Goal: Information Seeking & Learning: Learn about a topic

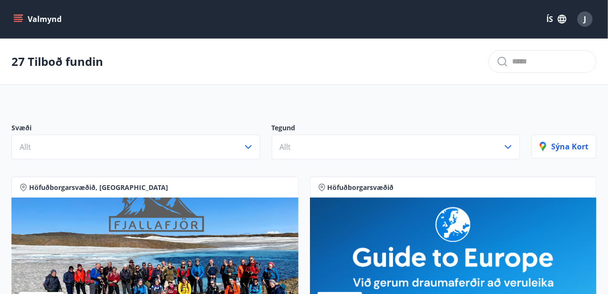
click at [18, 16] on icon "menu" at bounding box center [18, 19] width 10 height 10
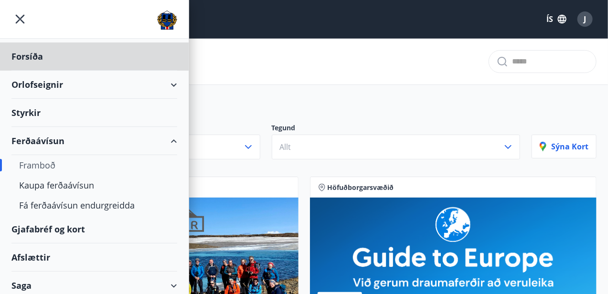
click at [33, 112] on div "Styrkir" at bounding box center [94, 113] width 166 height 28
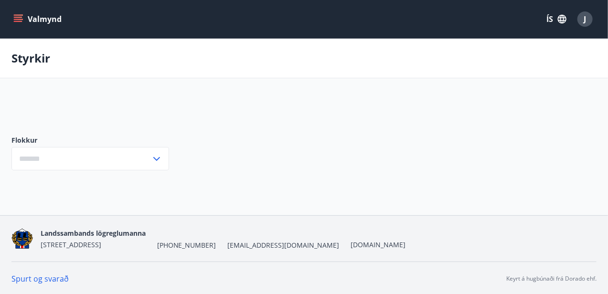
type input "***"
click at [13, 23] on icon "menu" at bounding box center [18, 19] width 10 height 10
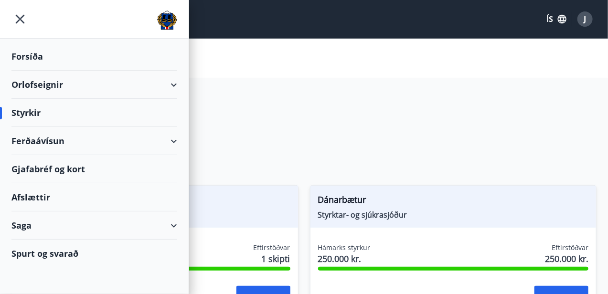
click at [36, 169] on div "Gjafabréf og kort" at bounding box center [94, 169] width 166 height 28
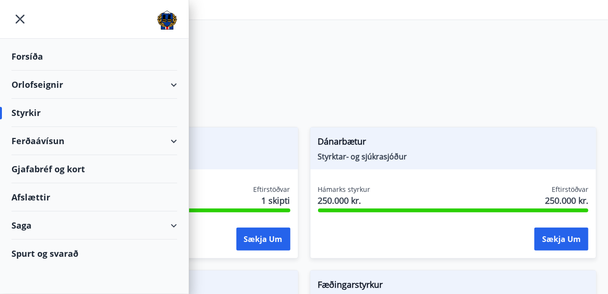
scroll to position [95, 0]
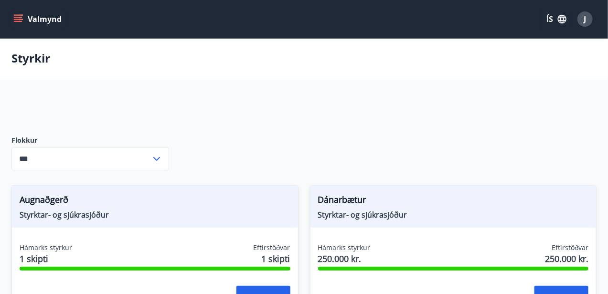
click at [20, 15] on icon "menu" at bounding box center [18, 19] width 10 height 10
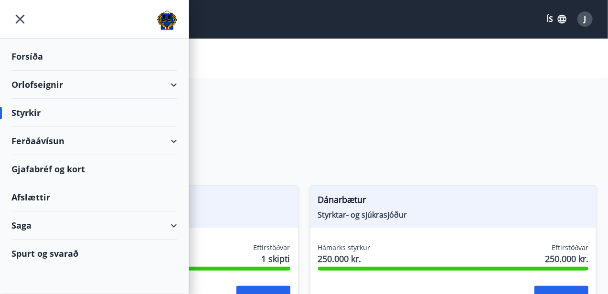
click at [40, 195] on div "Afslættir" at bounding box center [94, 197] width 166 height 28
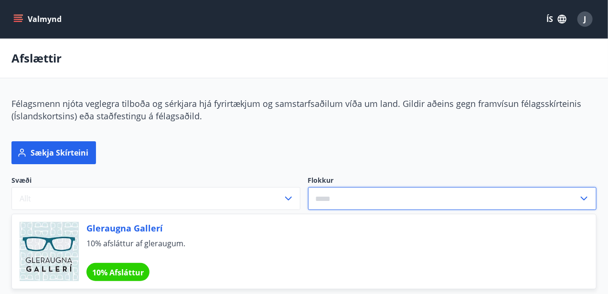
click at [402, 205] on input "text" at bounding box center [443, 198] width 271 height 23
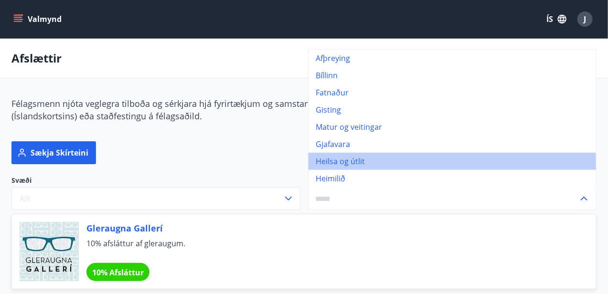
drag, startPoint x: 337, startPoint y: 159, endPoint x: 336, endPoint y: 148, distance: 11.0
click at [337, 159] on li "Heilsa og útlit" at bounding box center [452, 161] width 288 height 17
type input "**********"
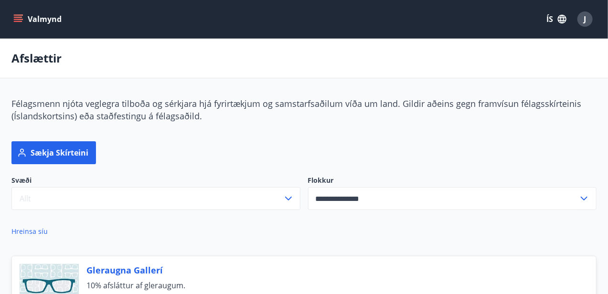
click at [19, 18] on icon "menu" at bounding box center [18, 19] width 10 height 10
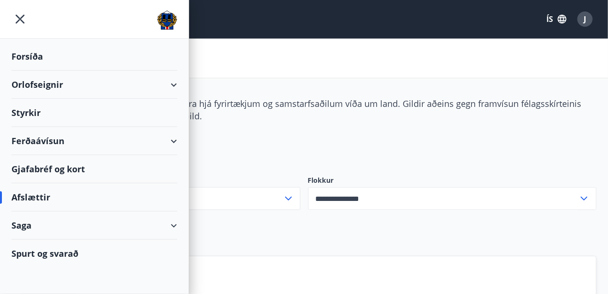
click at [64, 170] on div "Gjafabréf og kort" at bounding box center [94, 169] width 166 height 28
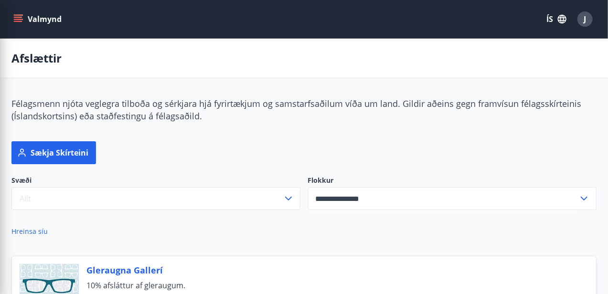
click at [287, 141] on div "Sækja skírteini" at bounding box center [303, 152] width 585 height 23
click at [15, 17] on icon "menu" at bounding box center [18, 17] width 9 height 1
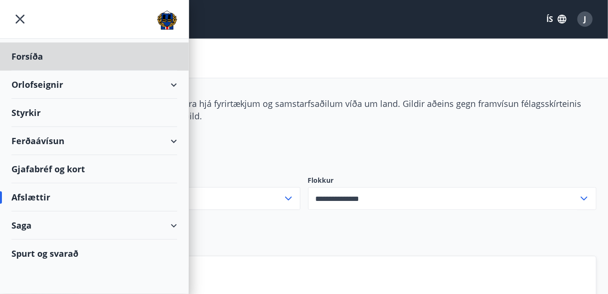
click at [28, 113] on div "Styrkir" at bounding box center [94, 113] width 166 height 28
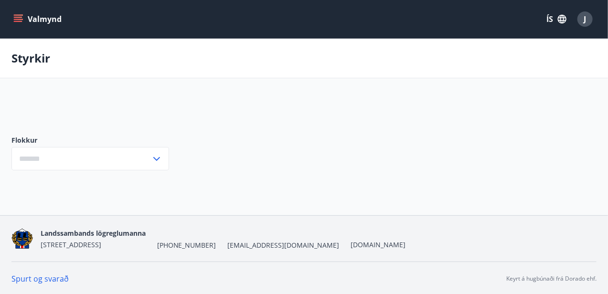
type input "***"
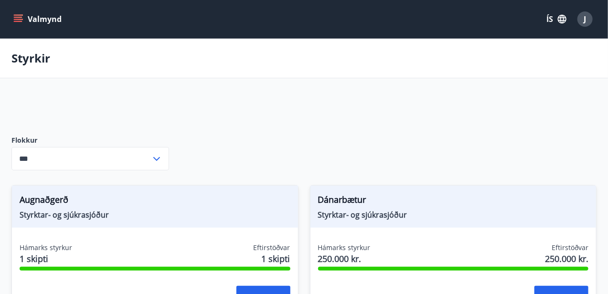
click at [15, 26] on button "Valmynd" at bounding box center [38, 19] width 54 height 17
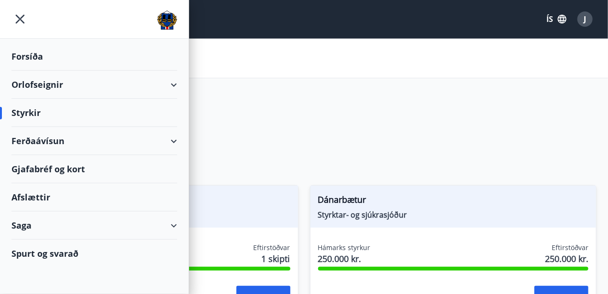
click at [175, 138] on div "Ferðaávísun" at bounding box center [94, 141] width 166 height 28
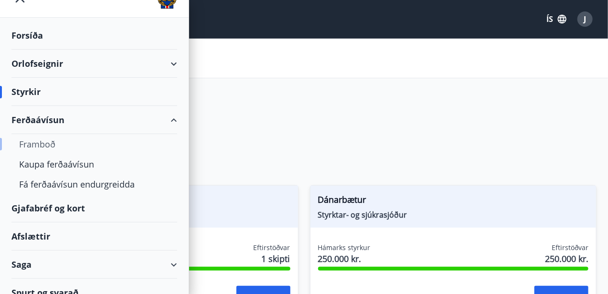
scroll to position [32, 0]
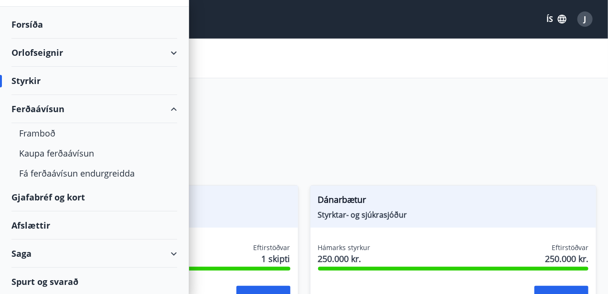
click at [73, 195] on div "Gjafabréf og kort" at bounding box center [94, 197] width 166 height 28
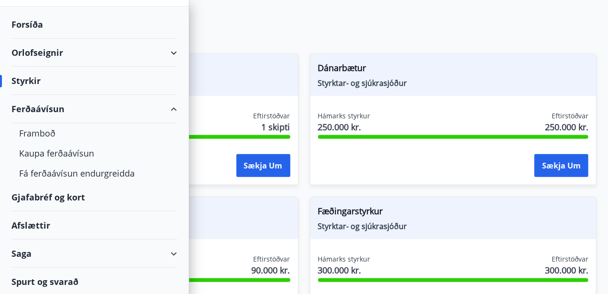
scroll to position [143, 0]
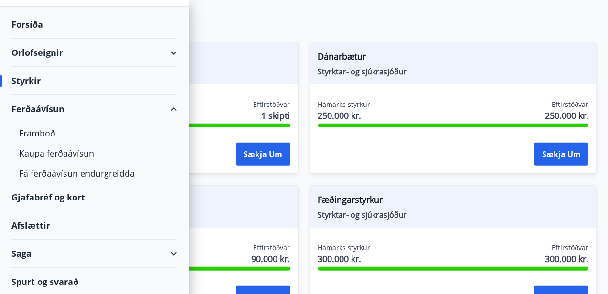
click at [29, 224] on div "Afslættir" at bounding box center [94, 225] width 166 height 28
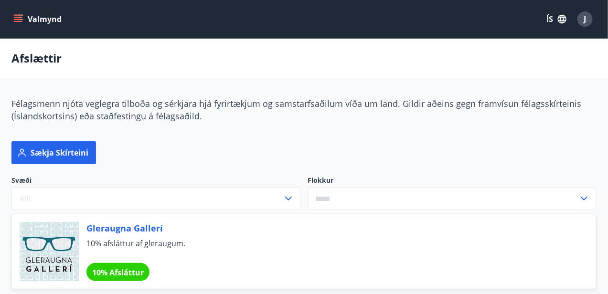
click at [18, 15] on icon "menu" at bounding box center [18, 19] width 10 height 10
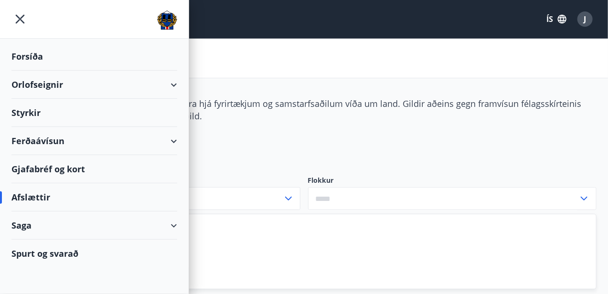
click at [35, 85] on div "Orlofseignir" at bounding box center [94, 85] width 166 height 28
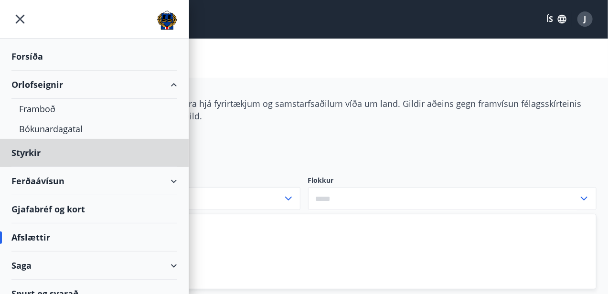
click at [29, 54] on div "Forsíða" at bounding box center [94, 56] width 166 height 28
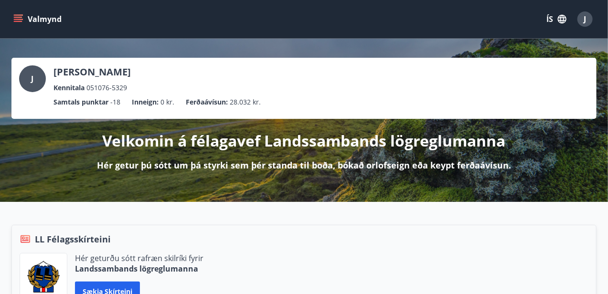
click at [18, 18] on icon "menu" at bounding box center [18, 19] width 10 height 10
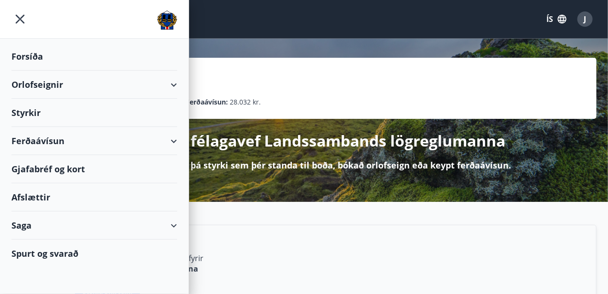
click at [332, 263] on div "Hér geturðu sótt rafræn skilríki fyrir Landssambands lögreglumanna Sækja skírte…" at bounding box center [304, 277] width 569 height 48
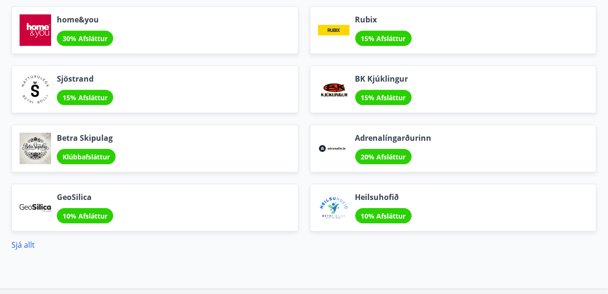
scroll to position [1227, 0]
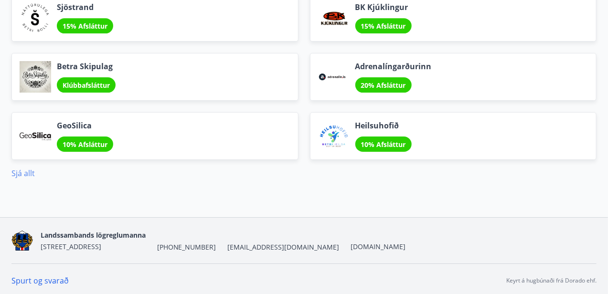
click at [21, 168] on link "Sjá allt" at bounding box center [22, 173] width 23 height 11
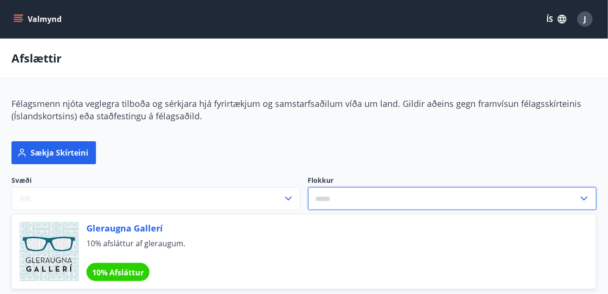
click at [384, 192] on input "text" at bounding box center [443, 198] width 271 height 23
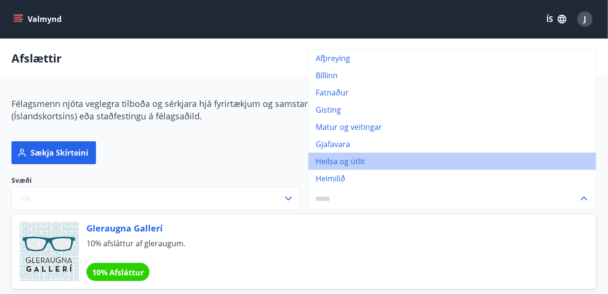
click at [340, 162] on li "Heilsa og útlit" at bounding box center [452, 161] width 288 height 17
type input "**********"
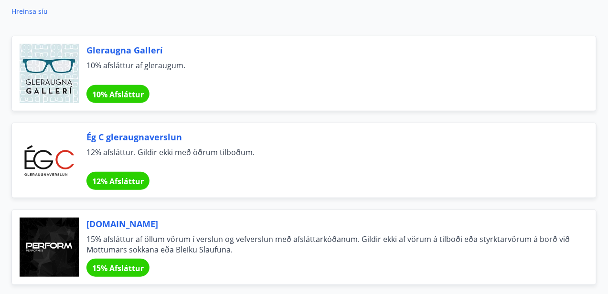
scroll to position [179, 0]
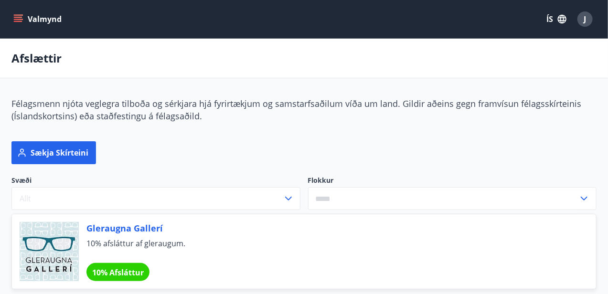
click at [16, 20] on icon "menu" at bounding box center [18, 19] width 10 height 10
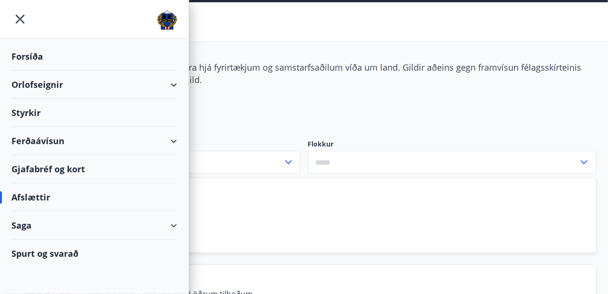
scroll to position [48, 0]
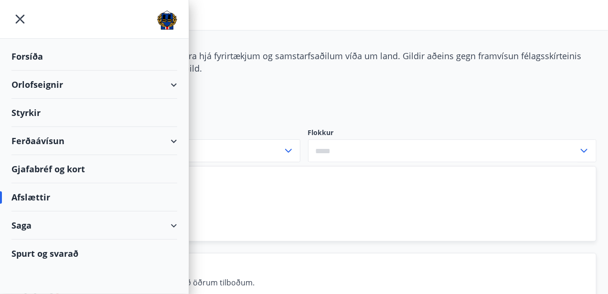
click at [46, 169] on div "Gjafabréf og kort" at bounding box center [94, 169] width 166 height 28
click at [45, 229] on div "Saga" at bounding box center [94, 225] width 166 height 28
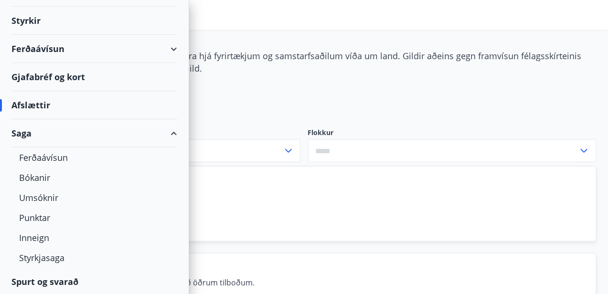
click at [42, 106] on div "Afslættir" at bounding box center [94, 105] width 166 height 28
click at [91, 102] on div "Afslættir" at bounding box center [94, 105] width 166 height 28
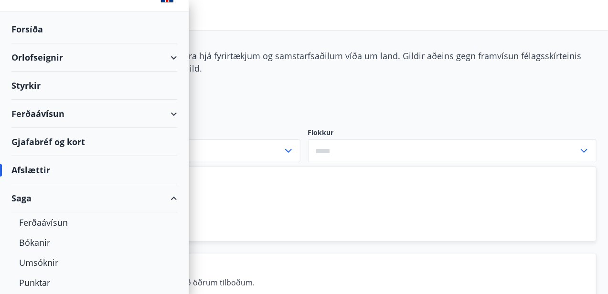
scroll to position [0, 0]
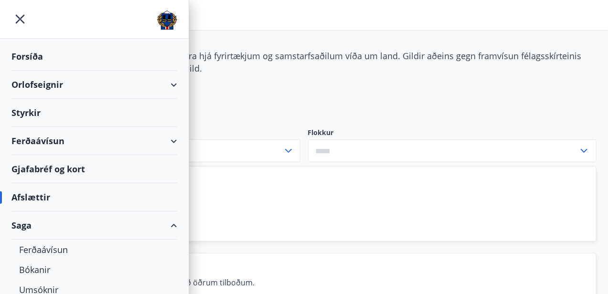
click at [77, 168] on div "Gjafabréf og kort" at bounding box center [94, 169] width 166 height 28
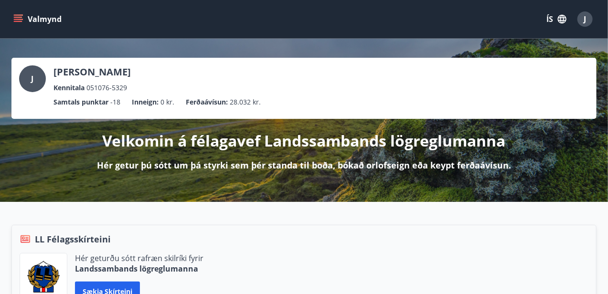
click at [17, 19] on icon "menu" at bounding box center [19, 19] width 11 height 1
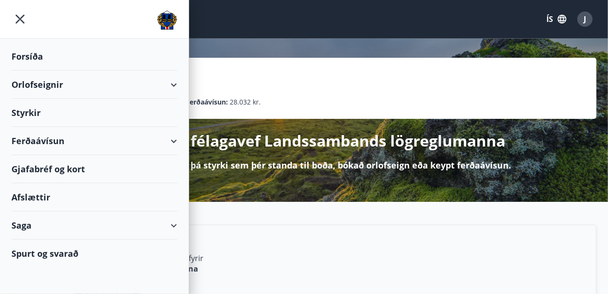
click at [178, 85] on icon at bounding box center [173, 84] width 11 height 11
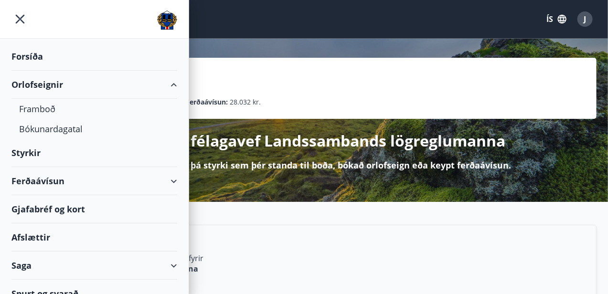
click at [164, 182] on div "Ferðaávísun" at bounding box center [94, 181] width 166 height 28
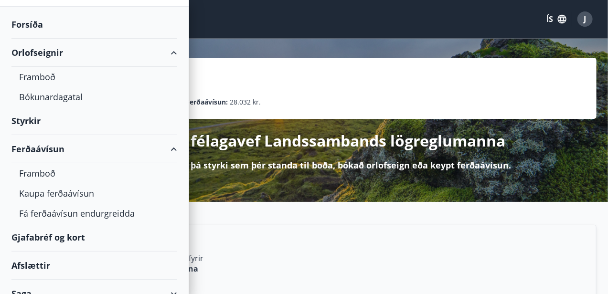
scroll to position [48, 0]
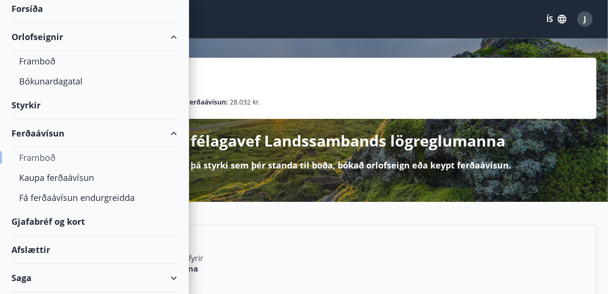
click at [45, 156] on div "Framboð" at bounding box center [94, 158] width 150 height 20
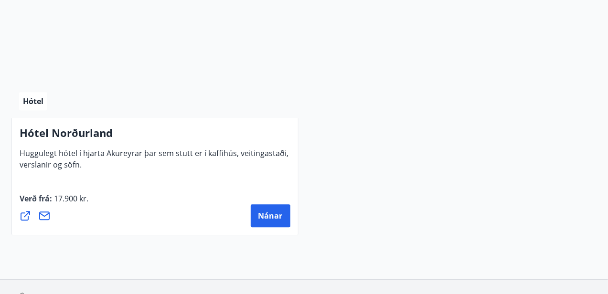
scroll to position [3777, 0]
